Goal: Information Seeking & Learning: Learn about a topic

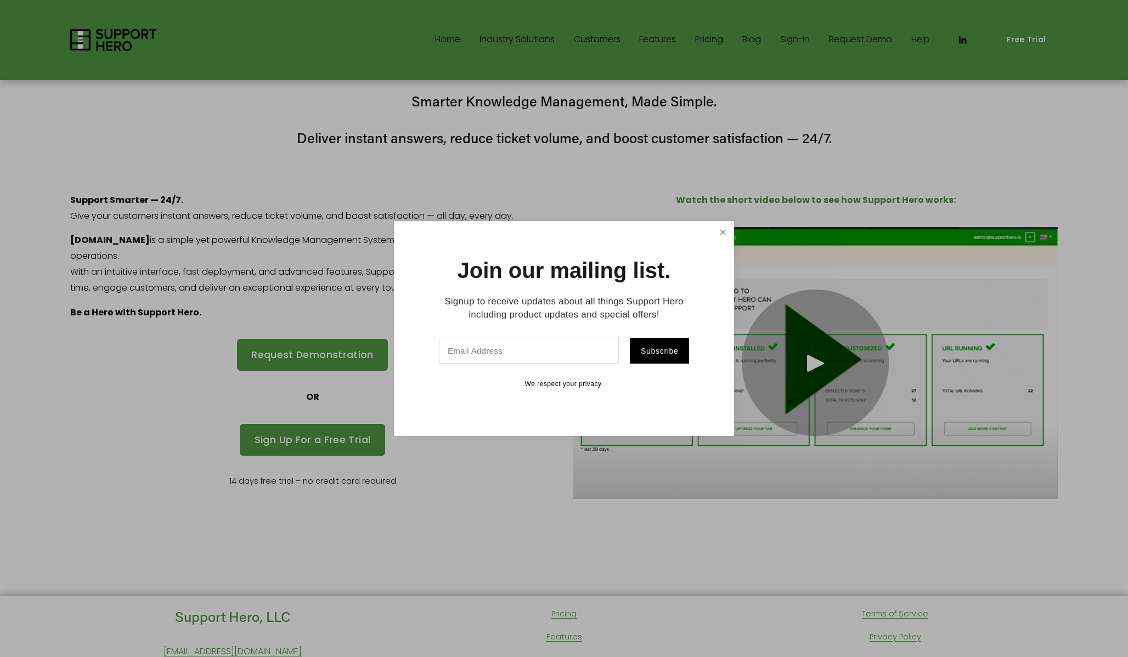
click at [727, 233] on link "Close" at bounding box center [722, 232] width 19 height 19
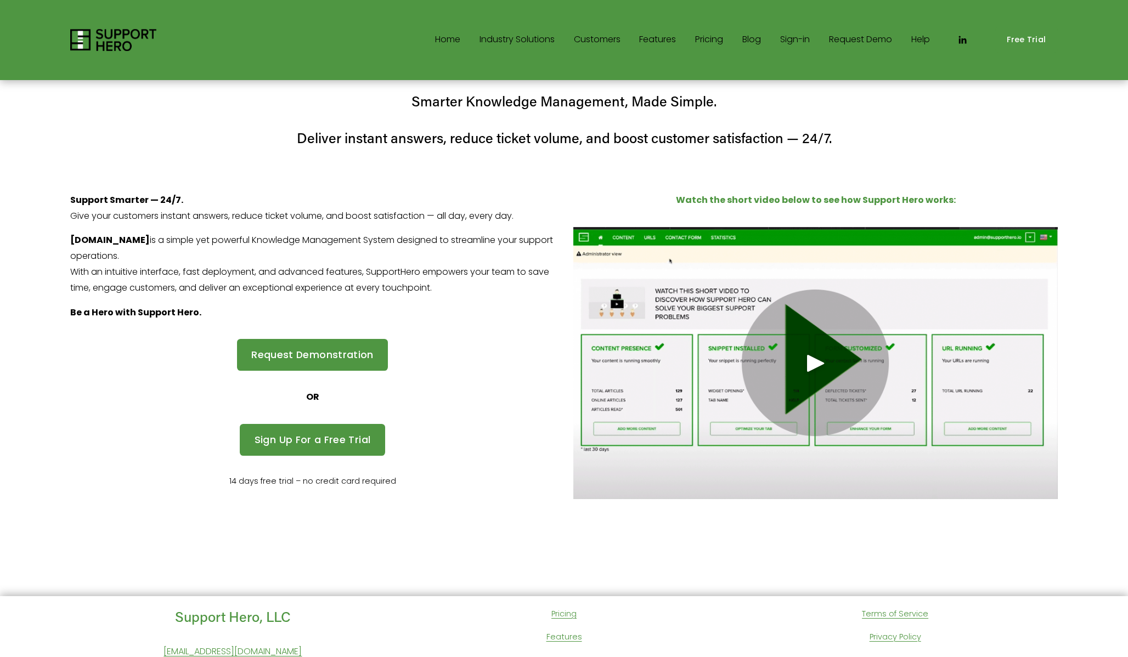
click at [812, 356] on div "Play" at bounding box center [816, 363] width 26 height 26
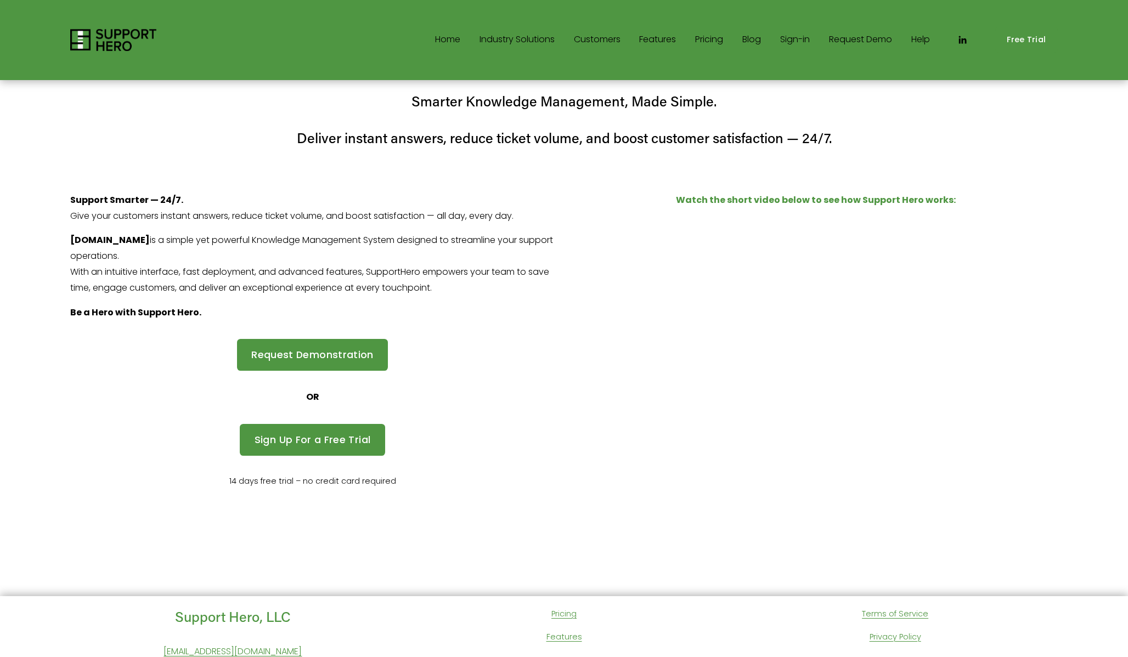
click at [104, 39] on img at bounding box center [113, 40] width 86 height 22
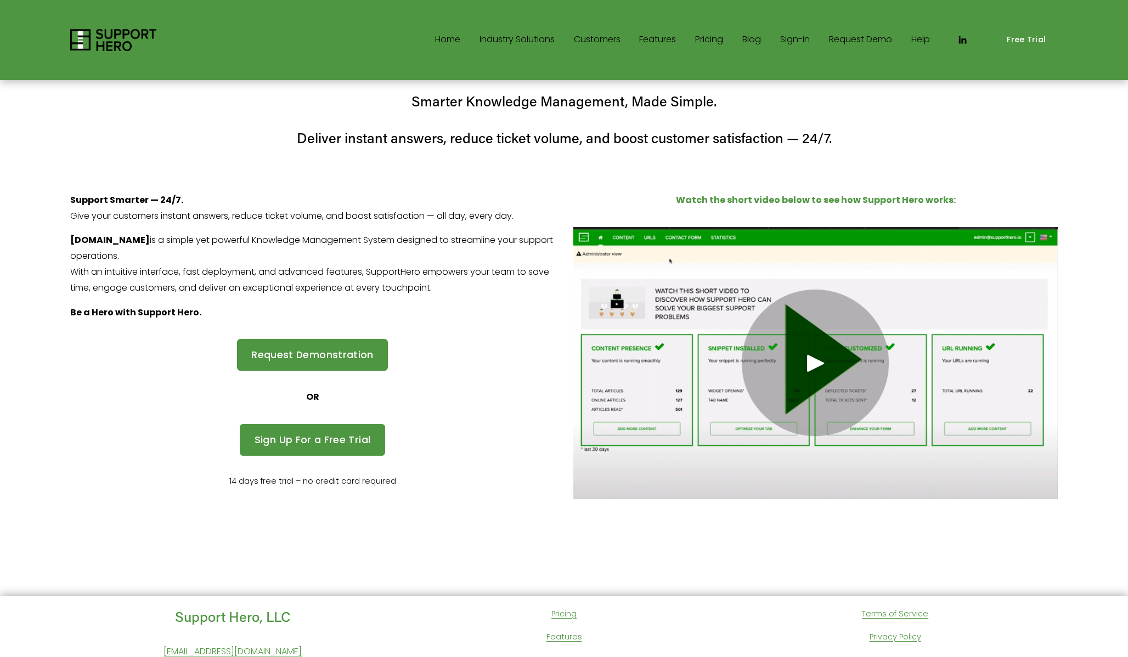
click at [705, 36] on link "Pricing" at bounding box center [709, 40] width 28 height 18
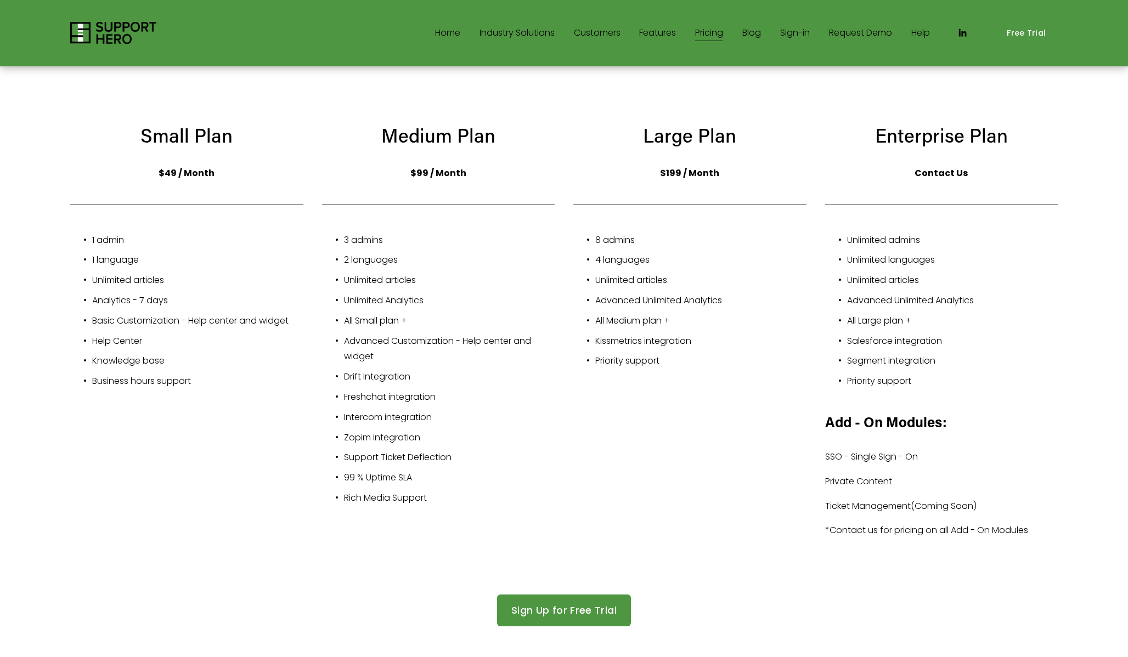
scroll to position [157, 0]
